Goal: Contribute content: Add original content to the website for others to see

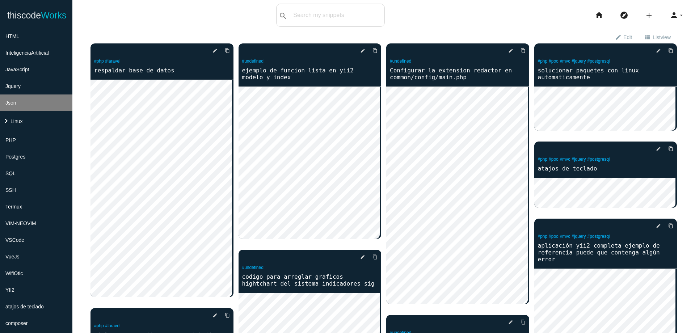
scroll to position [174, 0]
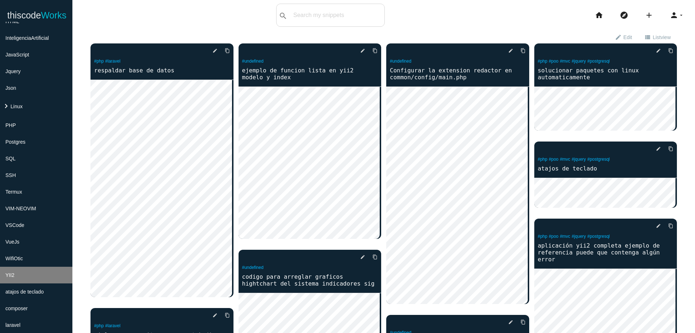
click at [29, 274] on li "YII2" at bounding box center [36, 275] width 72 height 17
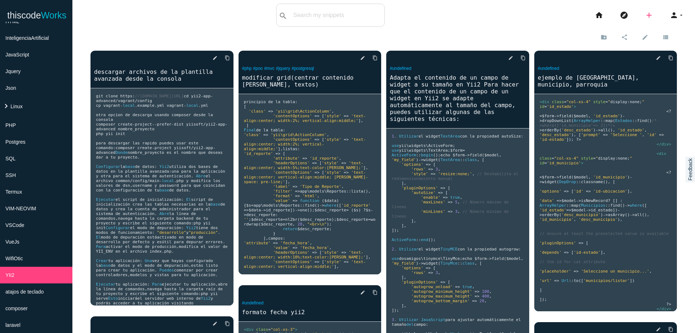
click at [644, 16] on icon "add" at bounding box center [648, 15] width 9 height 23
click at [652, 15] on link "code Snippet" at bounding box center [664, 13] width 51 height 18
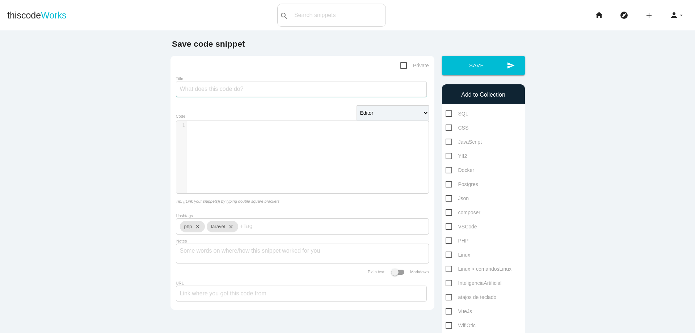
click at [268, 89] on input "Title" at bounding box center [301, 89] width 251 height 16
type input "m"
type input "convertir base de datos a migracion"
click at [256, 140] on div "​ x 1 ​" at bounding box center [307, 162] width 263 height 83
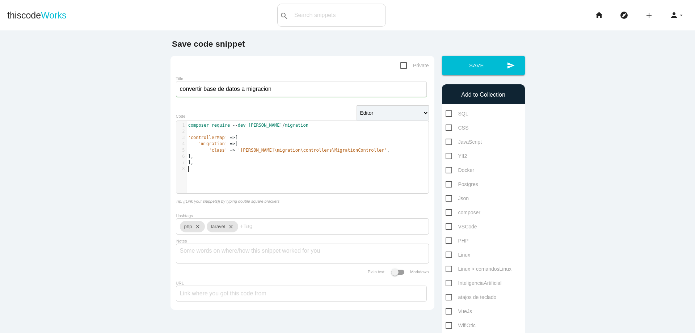
click at [187, 132] on pre "​" at bounding box center [309, 131] width 247 height 6
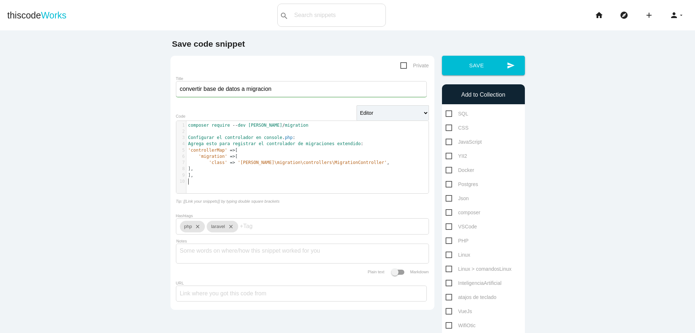
click at [236, 179] on pre "​" at bounding box center [309, 181] width 247 height 6
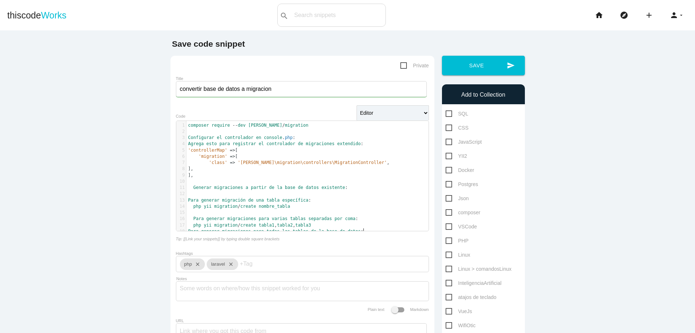
click at [323, 224] on pre "php yii migration / create tabla1 , tabla2 , tabla3" at bounding box center [309, 225] width 247 height 6
click at [380, 240] on pre "Para generar migraciones para todas las tablas de la base de datos :" at bounding box center [309, 237] width 247 height 6
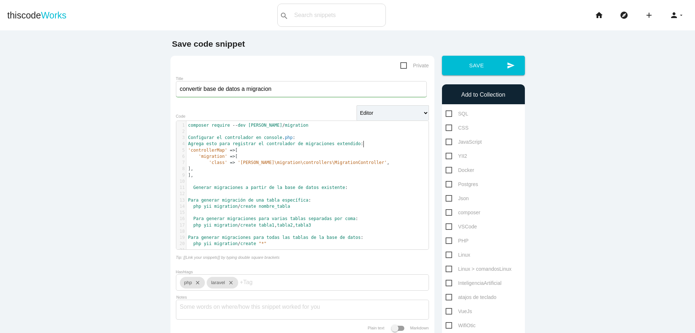
click at [379, 142] on pre "Agrega esto para registrar el controlador de migraciones extendido :" at bounding box center [309, 144] width 247 height 6
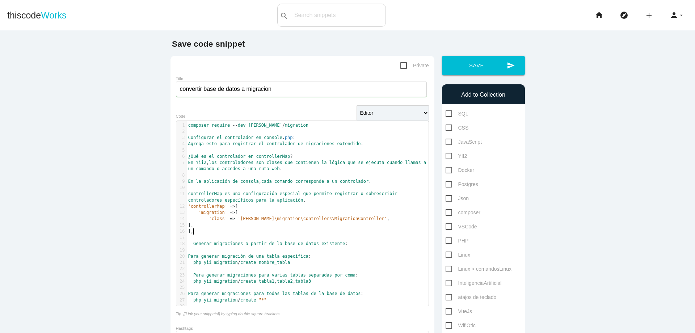
click at [208, 231] on pre "]," at bounding box center [309, 231] width 247 height 6
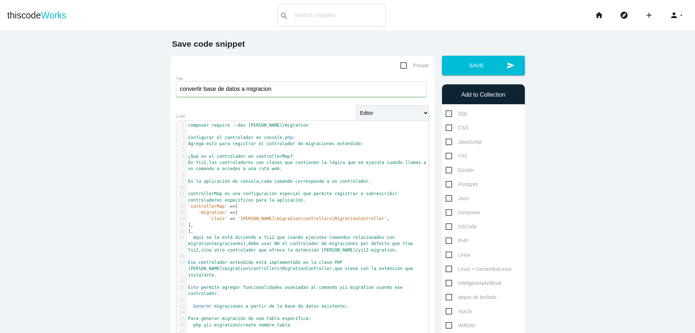
click at [238, 278] on pre "​" at bounding box center [309, 281] width 247 height 6
click at [241, 273] on pre "Ese controlador extendido está implementado en la clase PHP bizley \ migration …" at bounding box center [309, 268] width 247 height 19
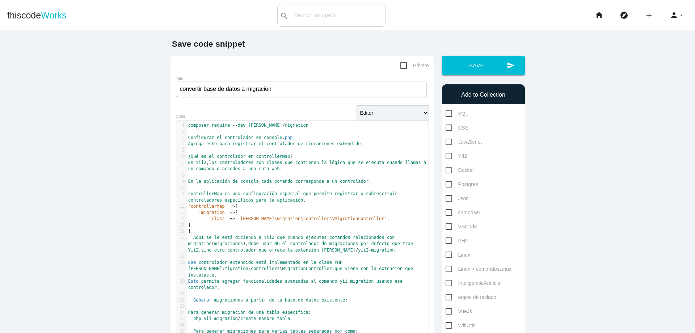
click at [357, 249] on pre "Aquí se le está diciendo a Yii2 que cuando ejecutes comandos relacionados con m…" at bounding box center [309, 243] width 247 height 19
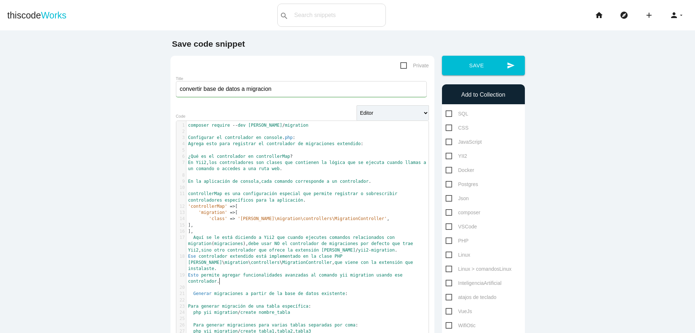
click at [239, 284] on pre "Esto permite agregar funcionalidades avanzadas al comando yii migration usando …" at bounding box center [309, 278] width 247 height 13
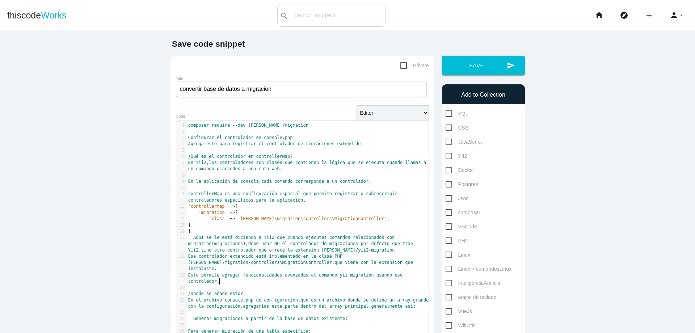
click at [237, 279] on pre "Esto permite agregar funcionalidades avanzadas al comando yii migration usando …" at bounding box center [309, 278] width 247 height 13
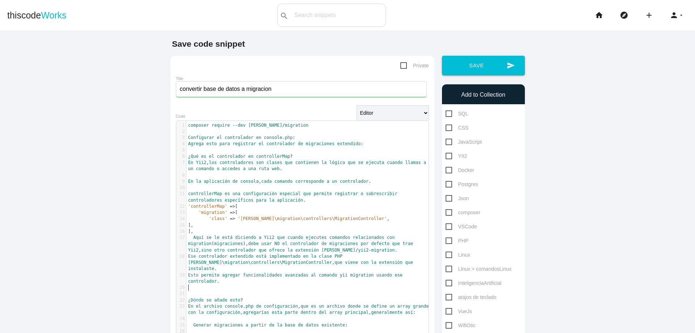
scroll to position [26, 0]
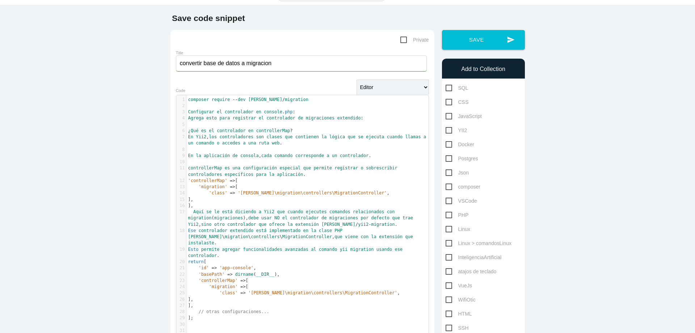
click at [445, 133] on span "YII2" at bounding box center [456, 130] width 22 height 9
click at [445, 131] on input "YII2" at bounding box center [447, 128] width 5 height 5
checkbox input "true"
click at [478, 39] on button "send Save" at bounding box center [483, 40] width 83 height 20
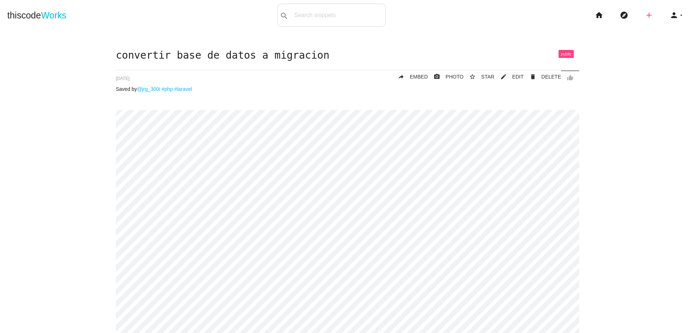
click at [646, 14] on icon "add" at bounding box center [648, 15] width 9 height 23
click at [647, 17] on icon "code" at bounding box center [649, 13] width 9 height 8
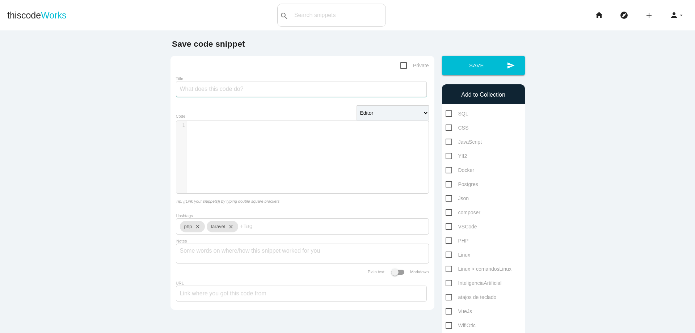
click at [323, 91] on input "Title" at bounding box center [301, 89] width 251 height 16
type input "configurar la consola de yii2"
click at [282, 132] on div "​ x 1 ​" at bounding box center [307, 162] width 263 height 83
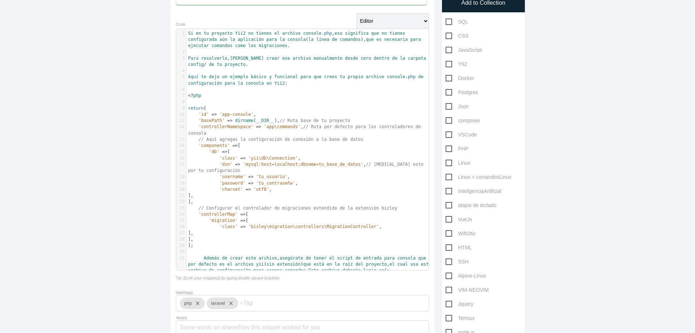
scroll to position [92, 0]
click at [417, 268] on pre "Además de crear este archivo , asegúrate de tener el script de entrada para con…" at bounding box center [309, 264] width 247 height 19
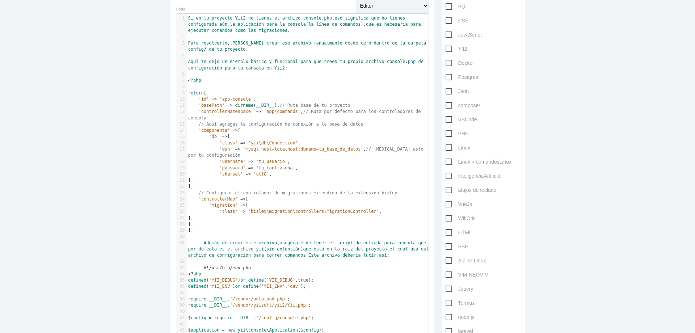
scroll to position [73, 0]
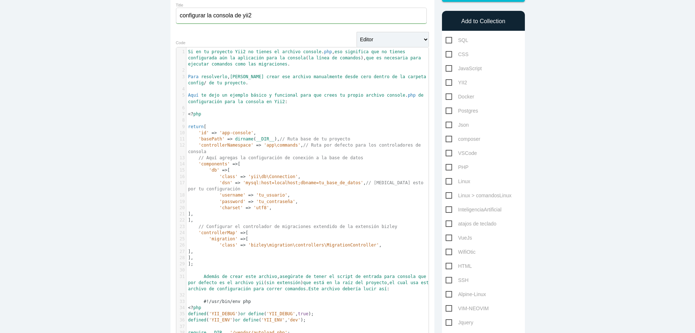
click at [446, 81] on span "YII2" at bounding box center [456, 82] width 22 height 9
click at [446, 81] on input "YII2" at bounding box center [447, 80] width 5 height 5
checkbox input "true"
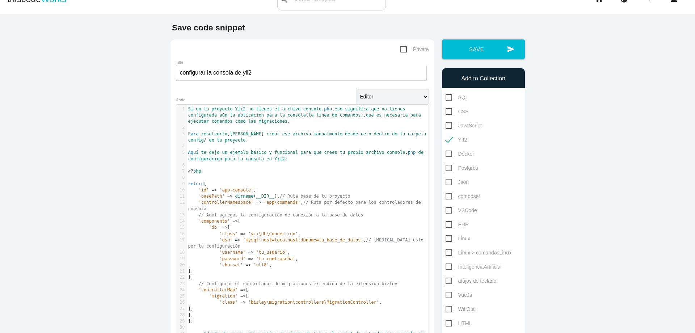
scroll to position [0, 0]
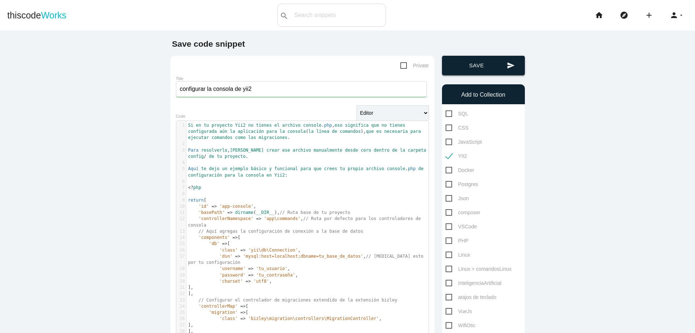
click at [508, 66] on icon "send" at bounding box center [510, 66] width 8 height 20
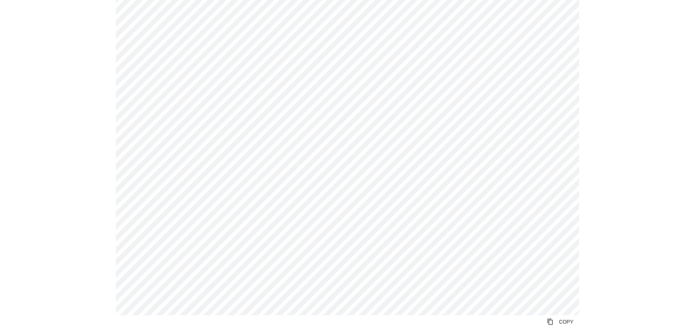
scroll to position [84, 0]
